Goal: Task Accomplishment & Management: Complete application form

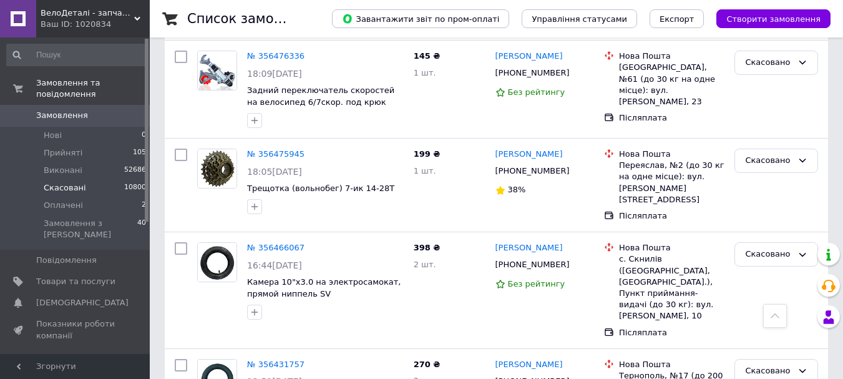
scroll to position [1746, 0]
click at [81, 110] on span "Замовлення" at bounding box center [62, 115] width 52 height 11
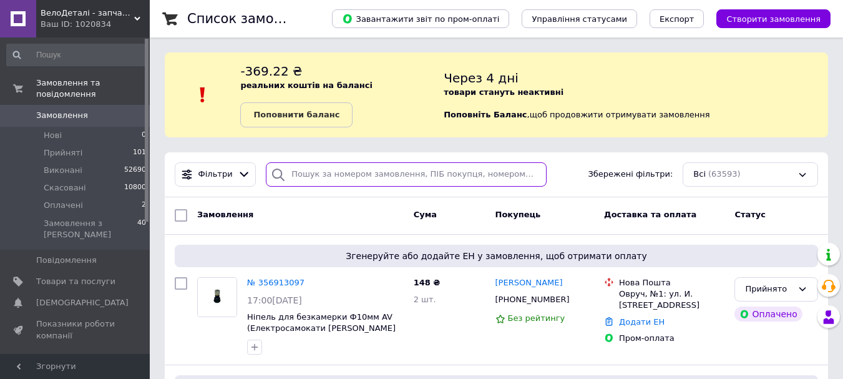
click at [362, 178] on input "search" at bounding box center [406, 174] width 280 height 24
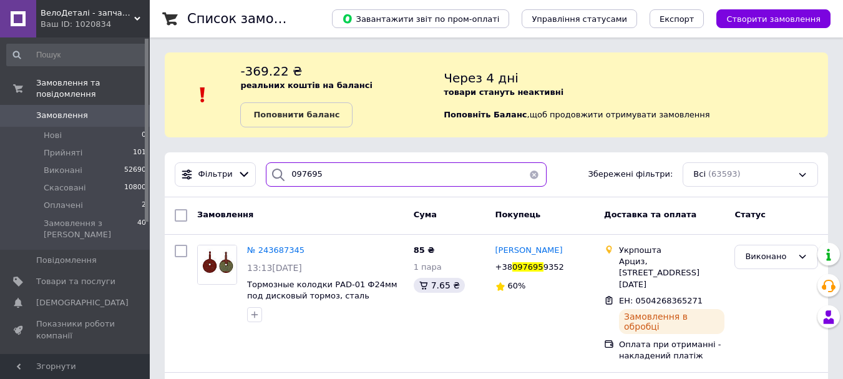
type input "097695"
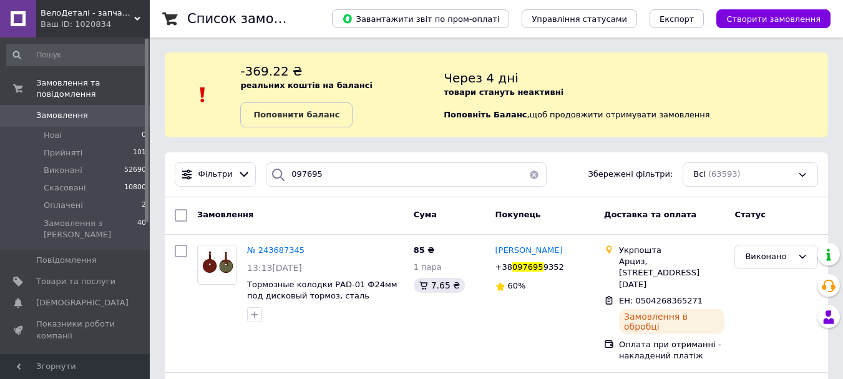
click at [69, 110] on span "Замовлення" at bounding box center [62, 115] width 52 height 11
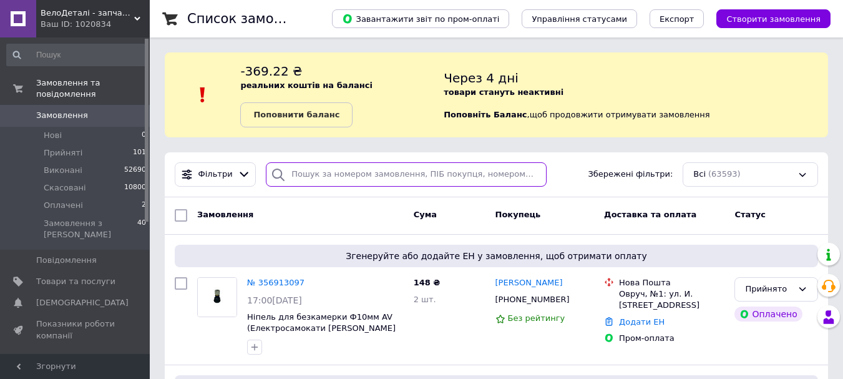
click at [385, 176] on input "search" at bounding box center [406, 174] width 280 height 24
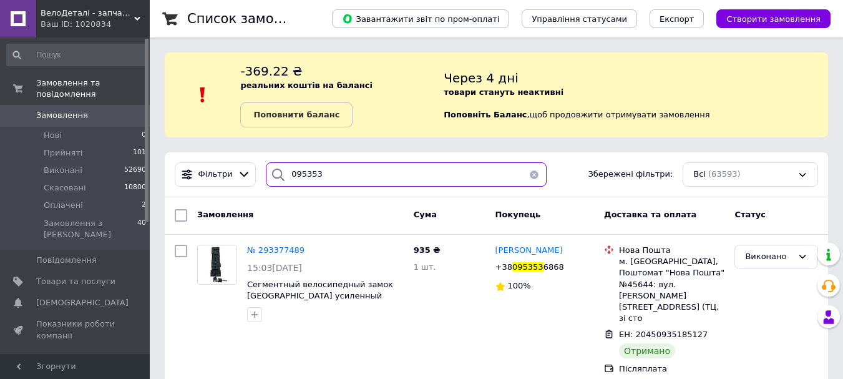
click at [404, 178] on input "095353" at bounding box center [406, 174] width 280 height 24
type input "0"
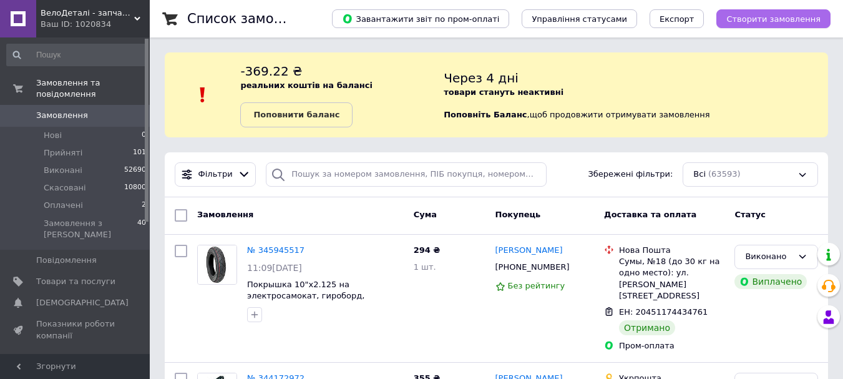
click at [777, 18] on span "Створити замовлення" at bounding box center [773, 18] width 94 height 9
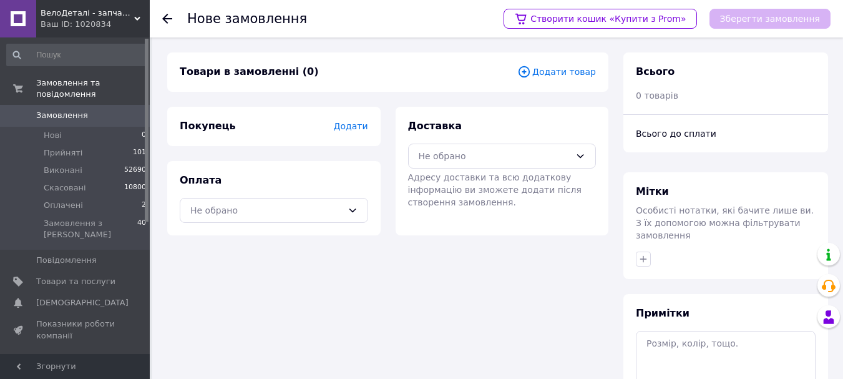
click at [570, 69] on span "Додати товар" at bounding box center [556, 72] width 79 height 14
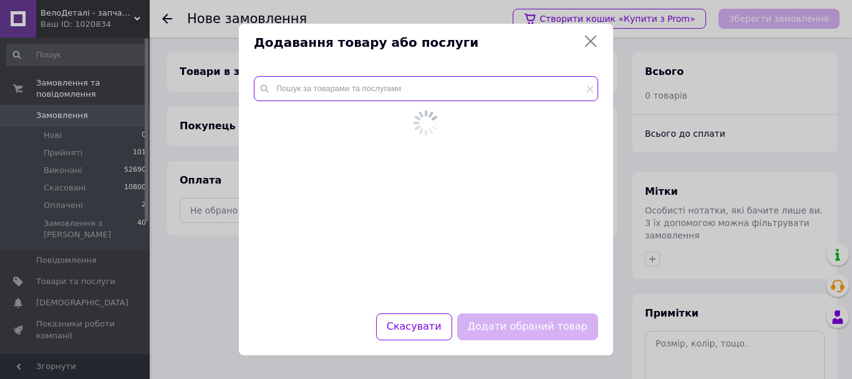
click at [379, 90] on input "text" at bounding box center [426, 88] width 344 height 25
paste input "1254"
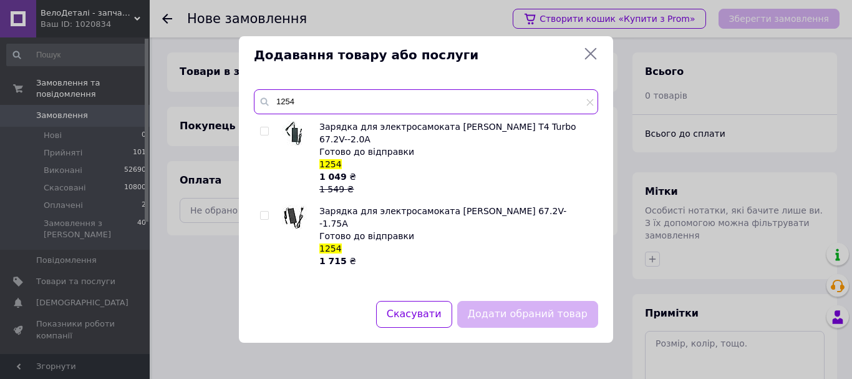
type input "1254"
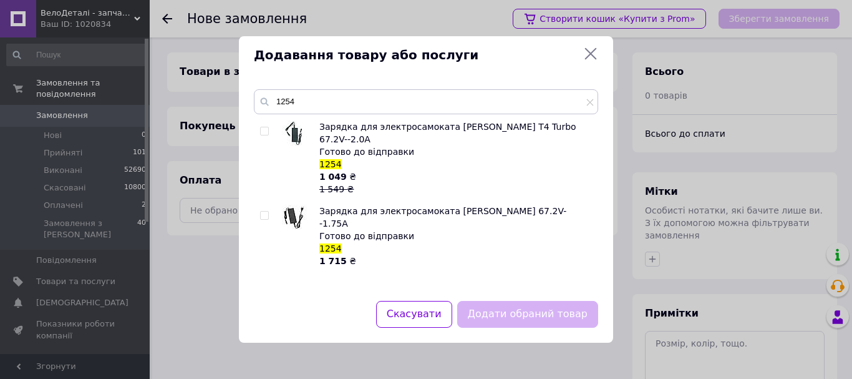
click at [266, 135] on input "checkbox" at bounding box center [264, 131] width 8 height 8
checkbox input "true"
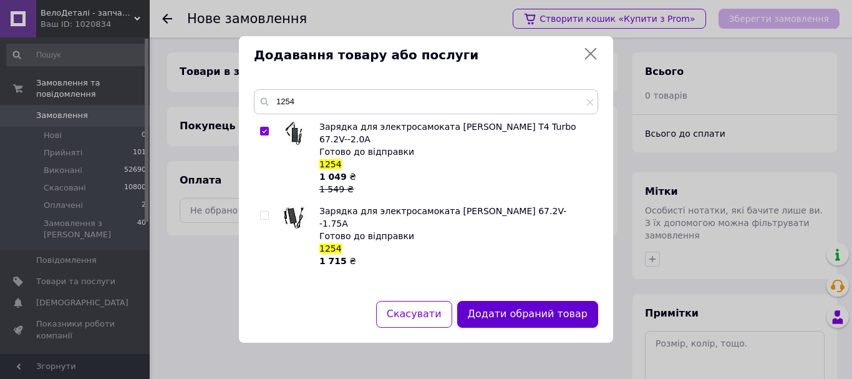
click at [543, 308] on button "Додати обраний товар" at bounding box center [527, 314] width 141 height 27
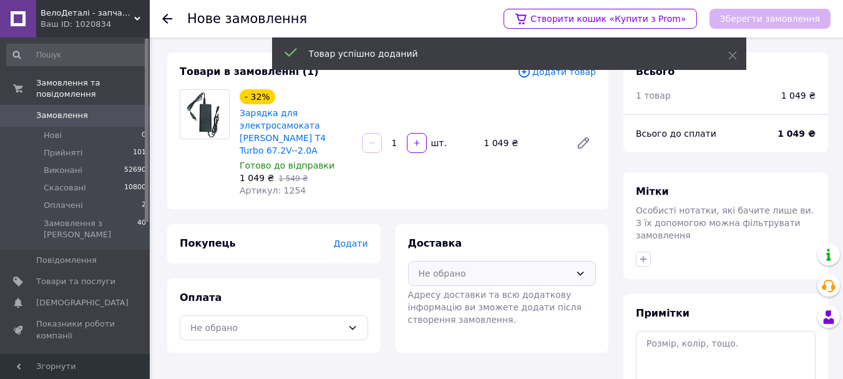
click at [457, 266] on div "Не обрано" at bounding box center [494, 273] width 152 height 14
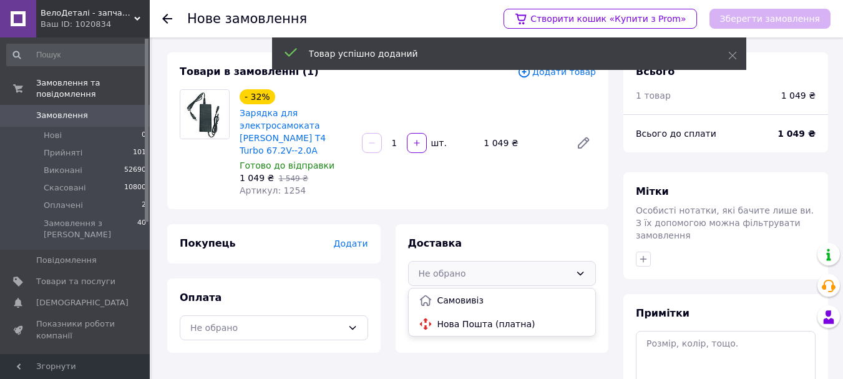
drag, startPoint x: 452, startPoint y: 307, endPoint x: 372, endPoint y: 307, distance: 79.8
click at [452, 317] on span "Нова Пошта (платна)" at bounding box center [511, 323] width 148 height 12
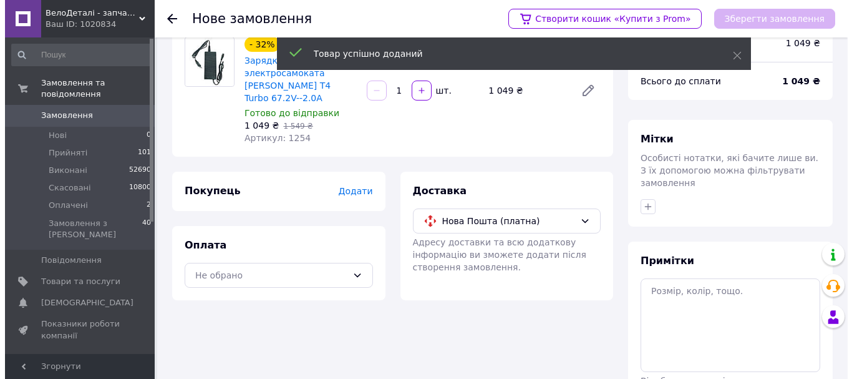
scroll to position [125, 0]
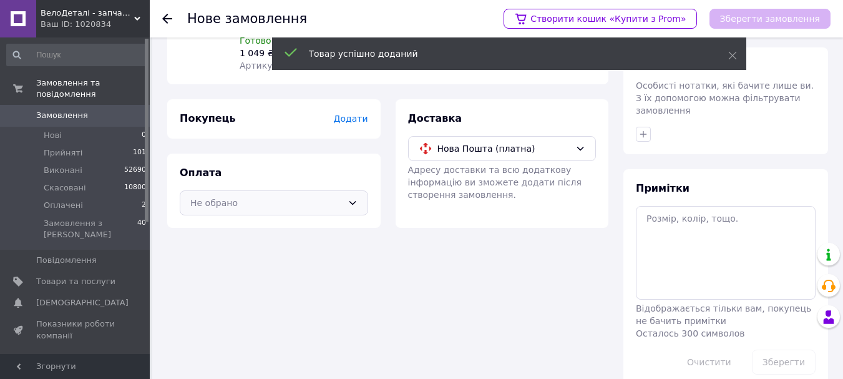
click at [239, 196] on div "Не обрано" at bounding box center [266, 203] width 152 height 14
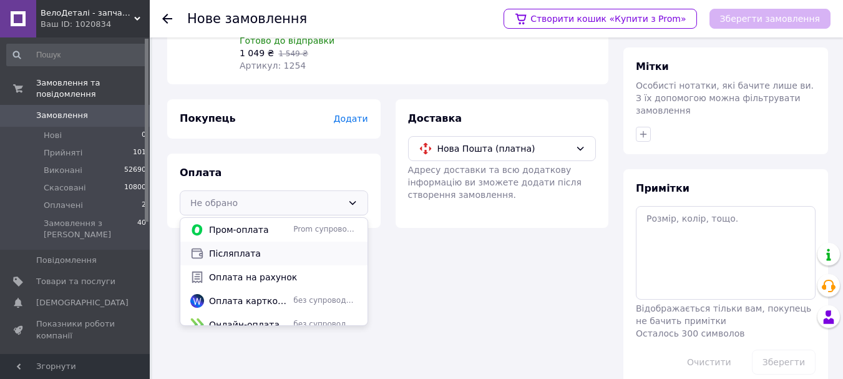
click at [224, 247] on span "Післяплата" at bounding box center [283, 253] width 148 height 12
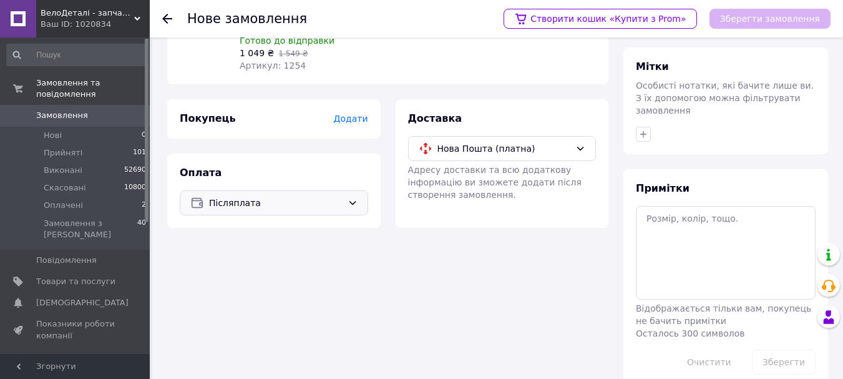
click at [363, 114] on span "Додати" at bounding box center [350, 119] width 34 height 10
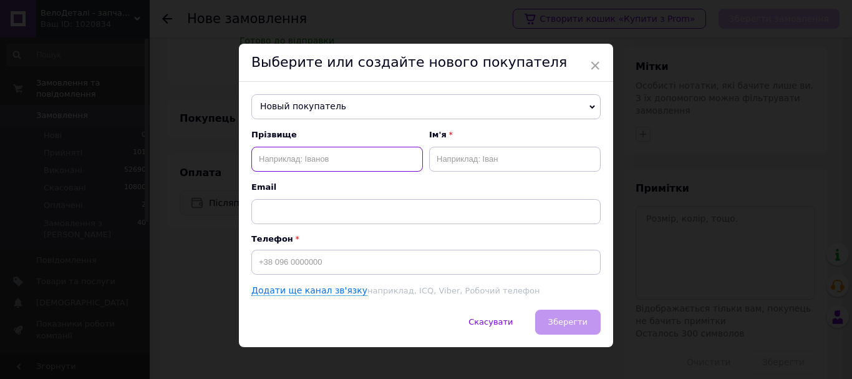
click at [313, 158] on input "text" at bounding box center [337, 159] width 172 height 25
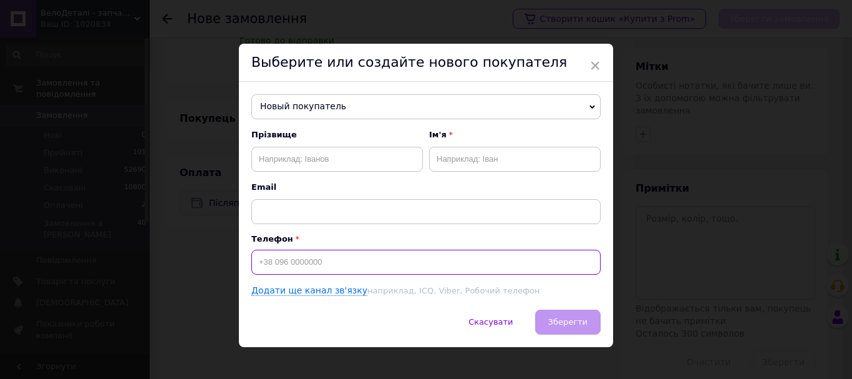
click at [317, 266] on input at bounding box center [425, 261] width 349 height 25
paste input "[PHONE_NUMBER]"
type input "[PHONE_NUMBER]"
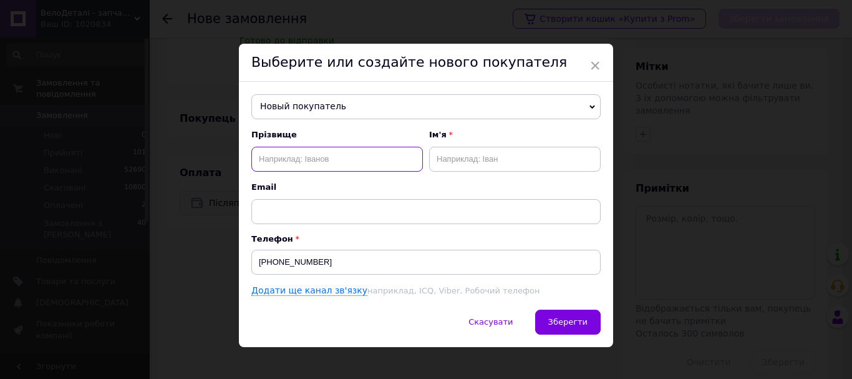
click at [323, 158] on input "text" at bounding box center [337, 159] width 172 height 25
paste input "бердичів"
paste input "[PERSON_NAME]"
type input "[PERSON_NAME]"
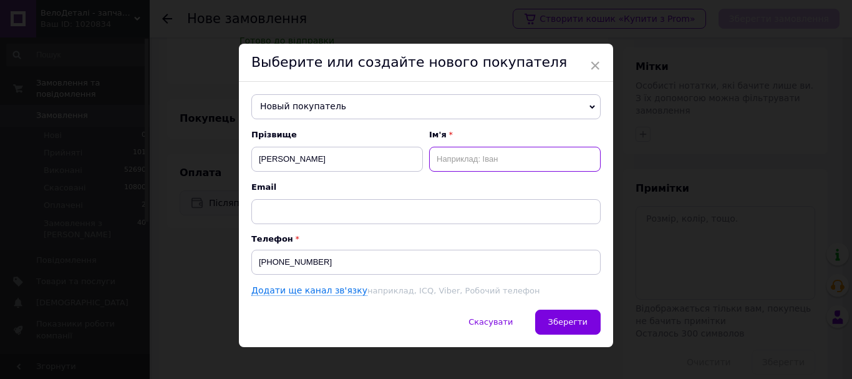
click at [467, 155] on input "text" at bounding box center [515, 159] width 172 height 25
type input "[PERSON_NAME]"
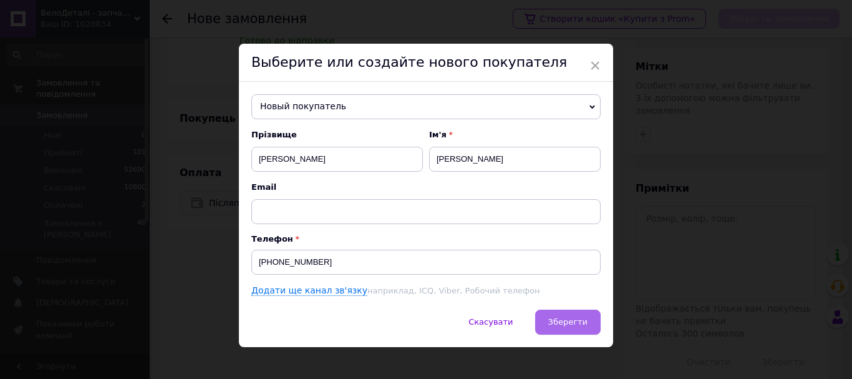
click at [581, 326] on span "Зберегти" at bounding box center [567, 321] width 39 height 9
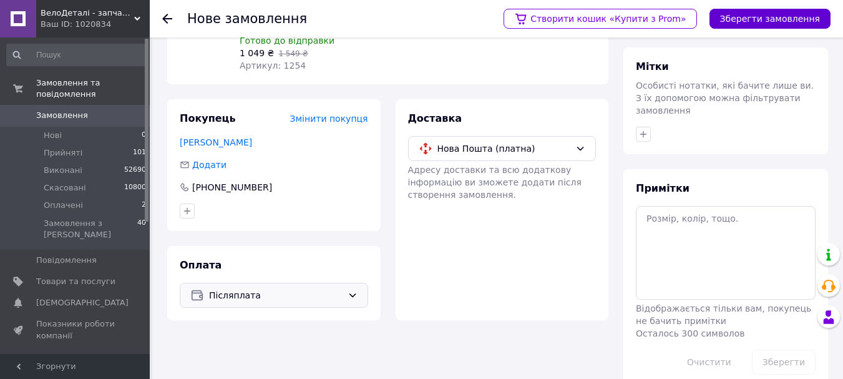
click at [745, 14] on button "Зберегти замовлення" at bounding box center [769, 19] width 121 height 20
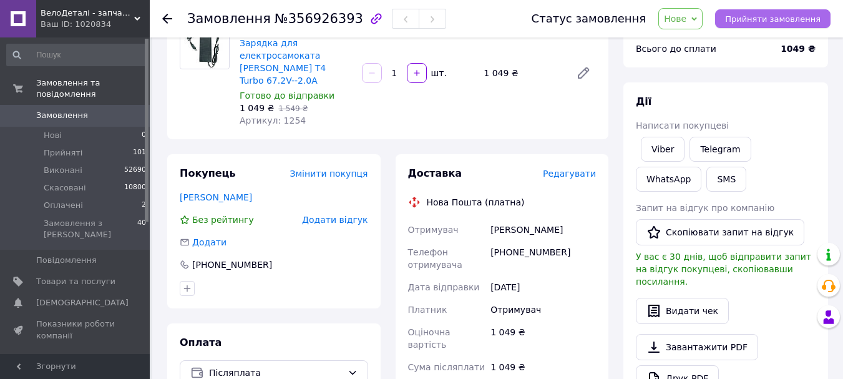
click at [750, 12] on button "Прийняти замовлення" at bounding box center [772, 18] width 115 height 19
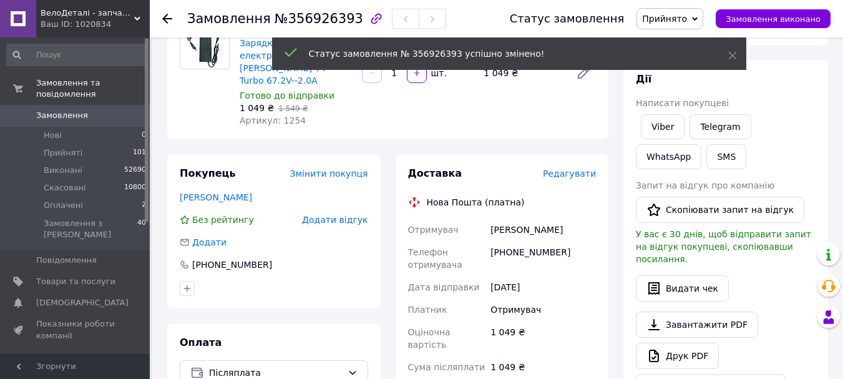
click at [568, 168] on span "Редагувати" at bounding box center [569, 173] width 53 height 10
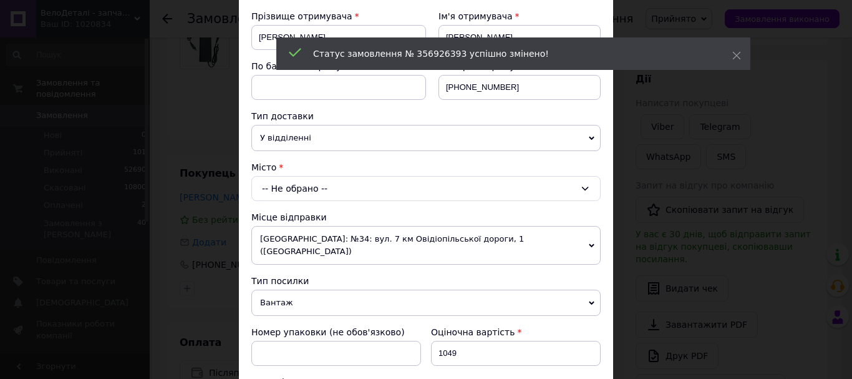
scroll to position [187, 0]
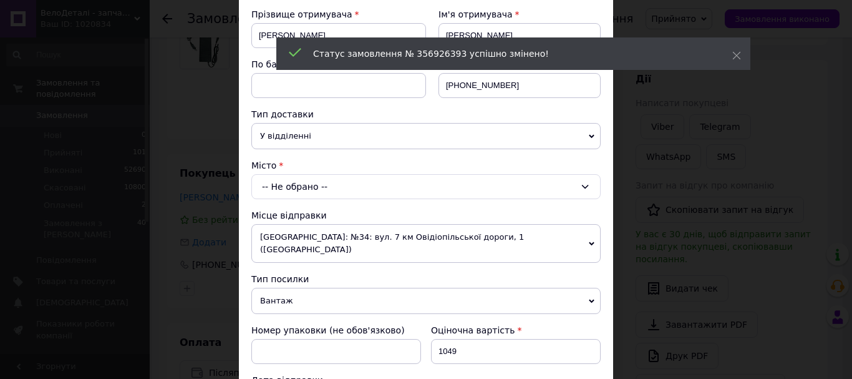
click at [277, 189] on div "-- Не обрано --" at bounding box center [425, 186] width 349 height 25
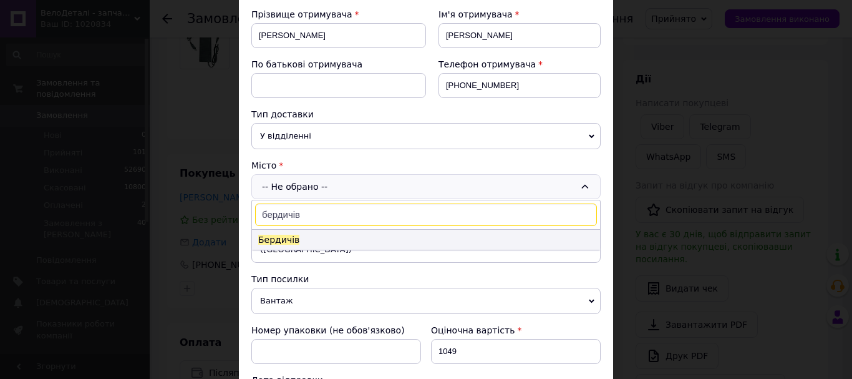
type input "бердичів"
click at [292, 235] on li "Бердичів" at bounding box center [426, 240] width 348 height 20
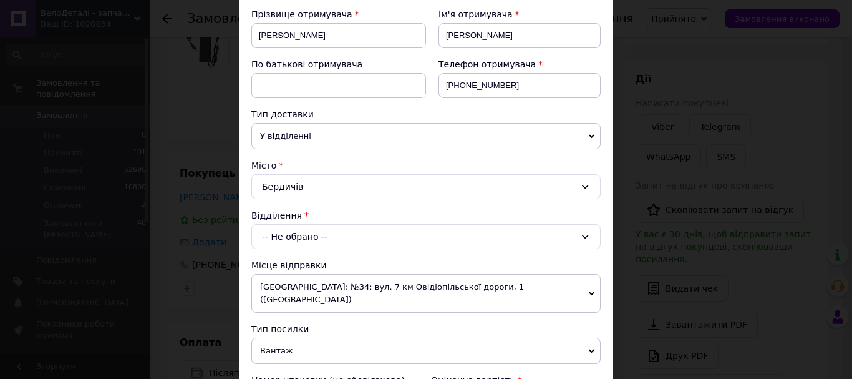
click at [291, 241] on div "-- Не обрано --" at bounding box center [425, 236] width 349 height 25
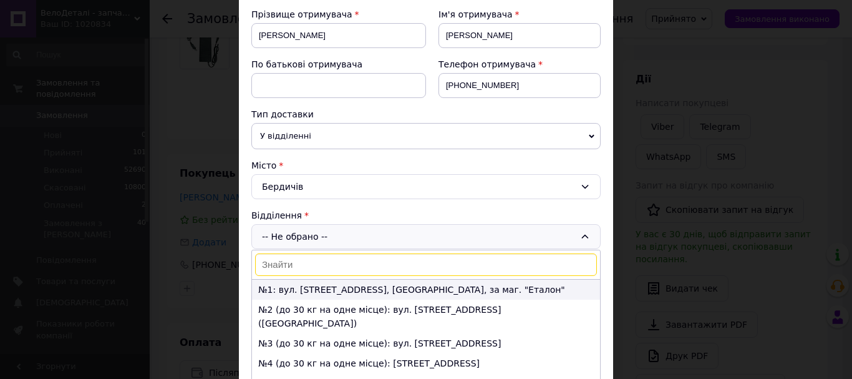
click at [294, 286] on li "№1: вул. [STREET_ADDRESS], [GEOGRAPHIC_DATA], за маг. "Еталон"" at bounding box center [426, 289] width 348 height 20
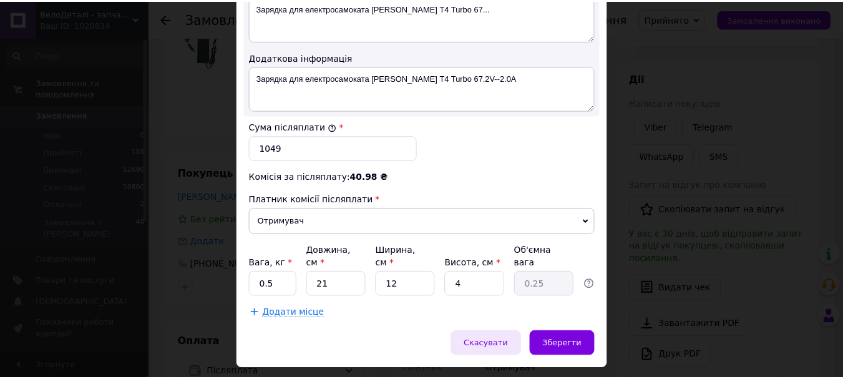
scroll to position [713, 0]
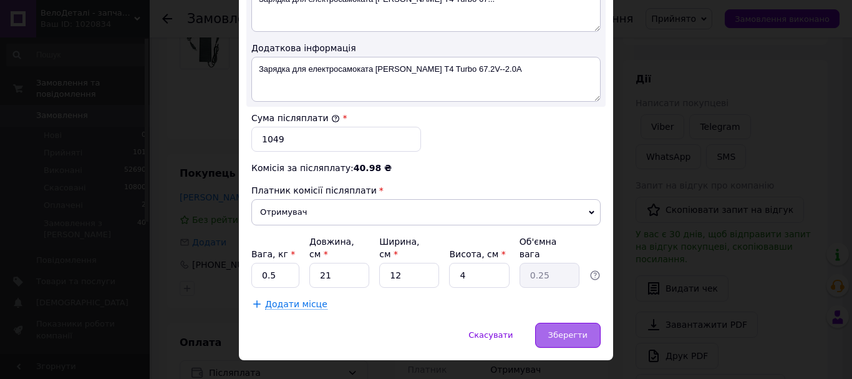
click at [566, 330] on span "Зберегти" at bounding box center [567, 334] width 39 height 9
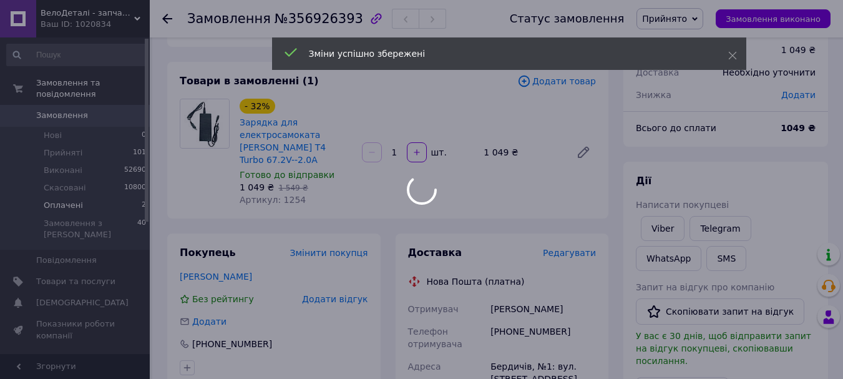
scroll to position [0, 0]
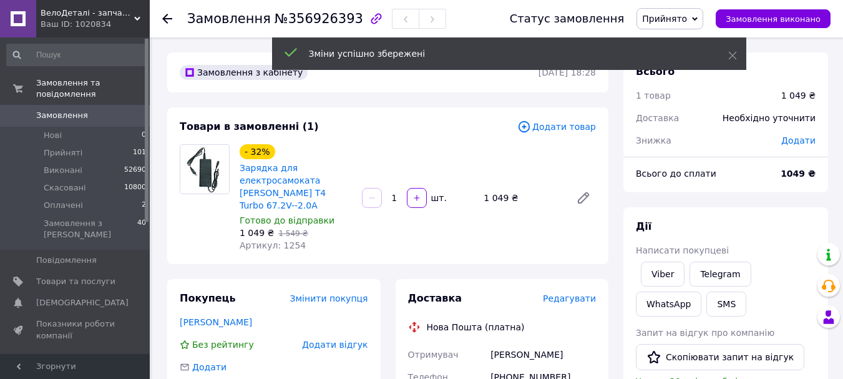
click at [47, 110] on span "Замовлення" at bounding box center [62, 115] width 52 height 11
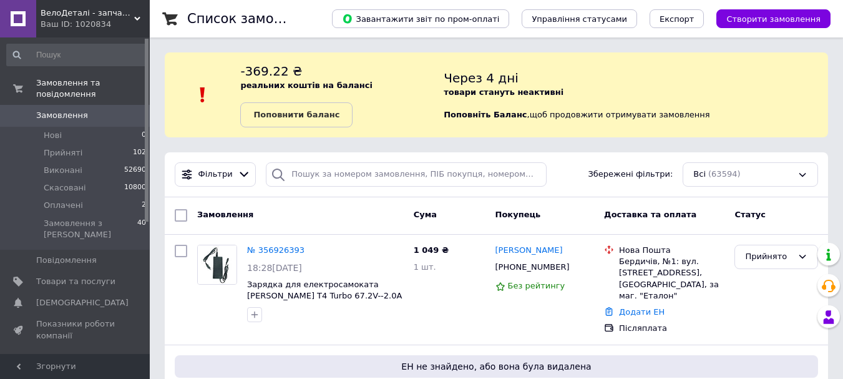
click at [57, 110] on span "Замовлення" at bounding box center [62, 115] width 52 height 11
click at [64, 110] on span "Замовлення" at bounding box center [62, 115] width 52 height 11
click at [308, 248] on icon at bounding box center [311, 249] width 7 height 7
